Goal: Information Seeking & Learning: Learn about a topic

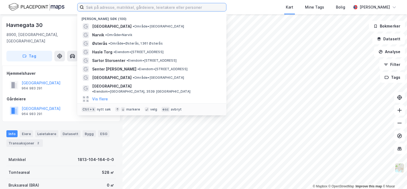
click at [141, 8] on input at bounding box center [155, 7] width 142 height 8
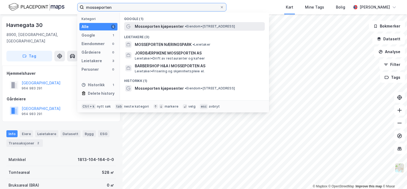
type input "mosseporten"
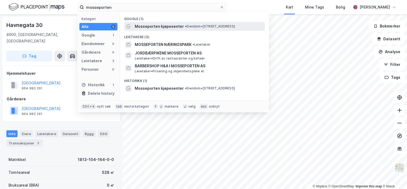
click at [157, 26] on span "Mosseporten kjøpesenter" at bounding box center [159, 26] width 49 height 6
